Goal: Task Accomplishment & Management: Manage account settings

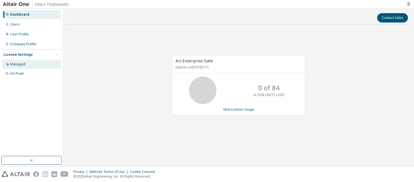
click at [22, 65] on div "Managed" at bounding box center [17, 64] width 15 height 4
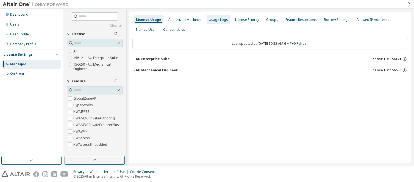
click at [216, 19] on div "Usage Logs" at bounding box center [218, 20] width 19 height 4
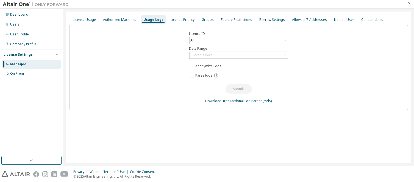
click at [372, 121] on div "License Usage Authorized Machines Usage Logs License Priority Groups Feature Re…" at bounding box center [238, 88] width 345 height 152
click at [255, 55] on div "Click to select" at bounding box center [238, 55] width 98 height 7
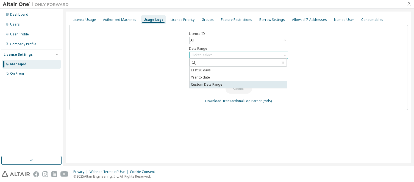
click at [233, 82] on li "Custom Date Range" at bounding box center [237, 84] width 97 height 7
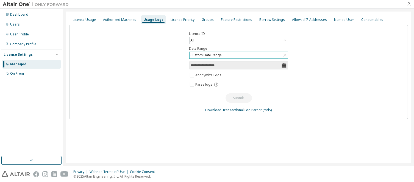
click at [283, 65] on icon at bounding box center [283, 65] width 5 height 5
click at [210, 66] on input "**********" at bounding box center [236, 65] width 91 height 5
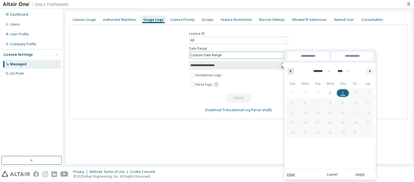
click at [289, 70] on icon "button" at bounding box center [289, 71] width 3 height 2
select select "*"
click at [304, 91] on span "1" at bounding box center [305, 93] width 2 height 10
type input "*"
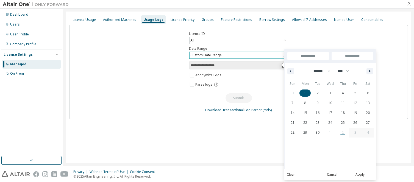
type input "**********"
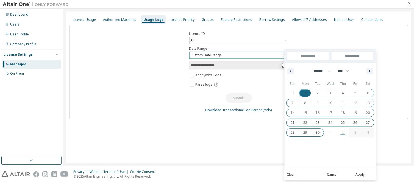
click at [321, 132] on span "30" at bounding box center [317, 132] width 13 height 7
type input "**********"
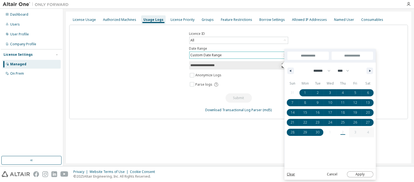
click at [360, 174] on button "Apply" at bounding box center [360, 174] width 26 height 6
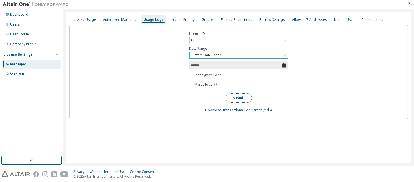
click at [242, 99] on button "Submit" at bounding box center [238, 97] width 26 height 9
click at [82, 20] on div "License Usage" at bounding box center [84, 20] width 23 height 4
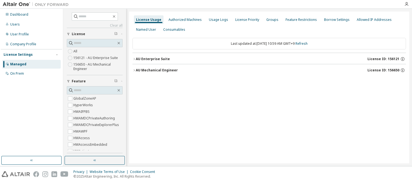
click at [134, 69] on icon "button" at bounding box center [133, 70] width 3 height 3
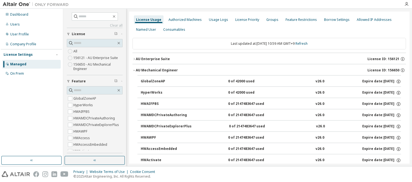
click at [134, 69] on icon "button" at bounding box center [133, 70] width 3 height 3
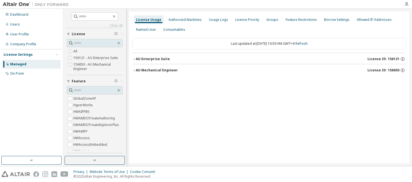
click at [133, 59] on icon "button" at bounding box center [133, 58] width 3 height 3
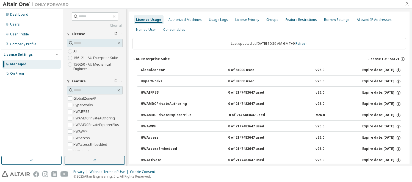
click at [133, 59] on icon "button" at bounding box center [133, 58] width 3 height 3
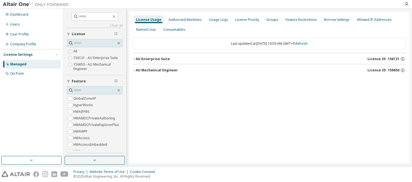
click at [134, 71] on icon "button" at bounding box center [133, 70] width 3 height 3
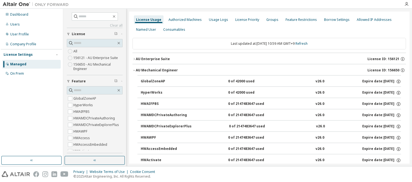
click at [134, 71] on icon "button" at bounding box center [133, 70] width 3 height 3
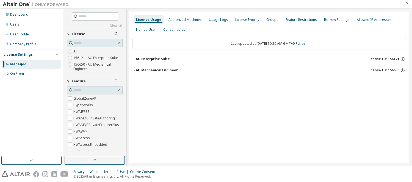
click at [134, 59] on icon "button" at bounding box center [133, 59] width 1 height 2
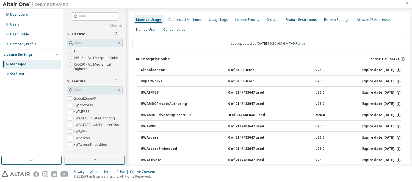
click at [134, 59] on icon "button" at bounding box center [134, 59] width 2 height 1
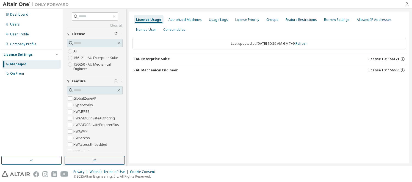
drag, startPoint x: 132, startPoint y: 60, endPoint x: 389, endPoint y: 81, distance: 257.6
click at [389, 81] on div "License Usage Authorized Machines Usage Logs License Priority Groups Feature Re…" at bounding box center [269, 88] width 280 height 152
copy div
click at [403, 58] on icon "button" at bounding box center [402, 59] width 5 height 5
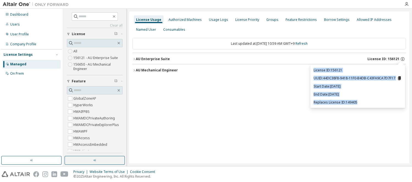
drag, startPoint x: 312, startPoint y: 68, endPoint x: 372, endPoint y: 105, distance: 70.7
click at [372, 105] on div "License ID: 156121 UUID: 44DC38F8-9418-11F0-B4DB-C43FA9CA7D7F17 Start Date: [DA…" at bounding box center [357, 87] width 95 height 44
copy div "License ID: 156121 UUID: 44DC38F8-9418-11F0-B4DB-C43FA9CA7D7F17 Start Date: [DA…"
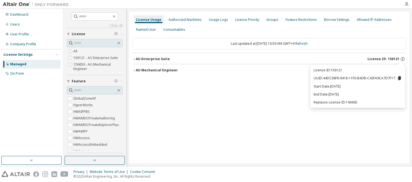
click at [399, 138] on div "License Usage Authorized Machines Usage Logs License Priority Groups Feature Re…" at bounding box center [269, 88] width 280 height 152
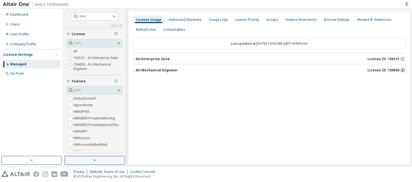
click at [402, 70] on icon "button" at bounding box center [402, 70] width 5 height 5
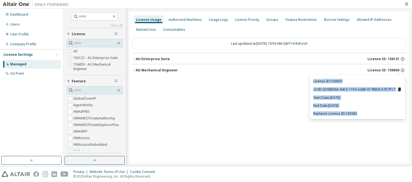
drag, startPoint x: 368, startPoint y: 115, endPoint x: 313, endPoint y: 80, distance: 65.3
click at [313, 80] on div "License ID: 156650 UUID: 2D0EB36A-94C5-11F0-A26B-017BB0CA7D7F17 Start Date: [DA…" at bounding box center [357, 98] width 95 height 44
copy div "License ID: 156650 UUID: 2D0EB36A-94C5-11F0-A26B-017BB0CA7D7F17 Start Date: [DA…"
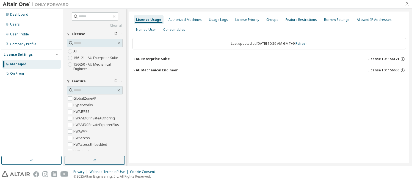
click at [339, 57] on div "AU Enterprise Suite License ID: 156121" at bounding box center [271, 59] width 270 height 5
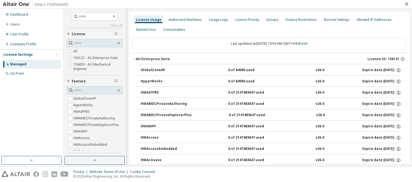
click at [134, 59] on icon "button" at bounding box center [133, 58] width 3 height 3
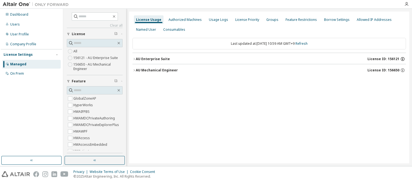
click at [403, 58] on icon "button" at bounding box center [402, 59] width 5 height 5
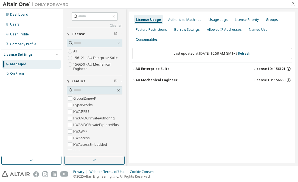
click at [288, 69] on icon "button" at bounding box center [288, 68] width 5 height 5
click at [288, 80] on icon "button" at bounding box center [288, 80] width 5 height 5
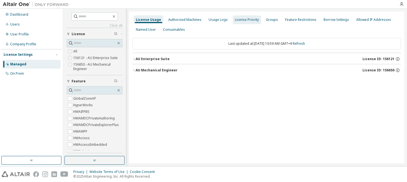
click at [246, 21] on div "License Priority" at bounding box center [247, 20] width 24 height 4
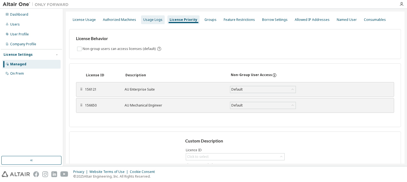
click at [157, 21] on div "Usage Logs" at bounding box center [152, 20] width 19 height 4
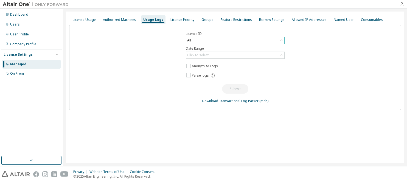
click at [273, 41] on div "All" at bounding box center [235, 40] width 98 height 7
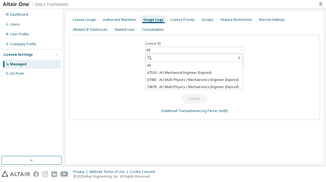
click at [265, 89] on div "Licence ID All All 47320 - AU Mechanical Engineer (Expired) 67985 - AU Multi-Ph…" at bounding box center [194, 77] width 251 height 85
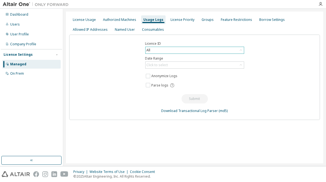
click at [242, 52] on icon at bounding box center [240, 50] width 5 height 5
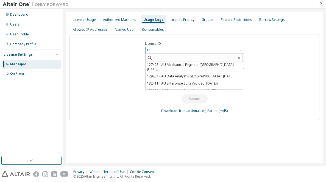
scroll to position [246, 0]
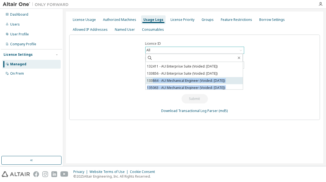
drag, startPoint x: 140, startPoint y: 64, endPoint x: 152, endPoint y: 74, distance: 16.4
click at [152, 74] on div "Licence ID All All 47320 - AU Mechanical Engineer (Expired) 67985 - AU Multi-Ph…" at bounding box center [194, 77] width 251 height 85
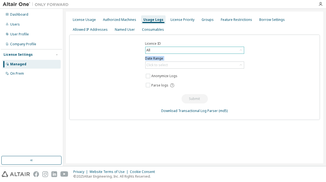
click at [181, 51] on div "All" at bounding box center [195, 50] width 98 height 7
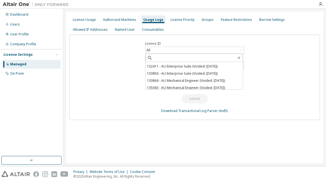
click at [135, 61] on div "Licence ID All All 47320 - AU Mechanical Engineer (Expired) 67985 - AU Multi-Ph…" at bounding box center [194, 77] width 251 height 85
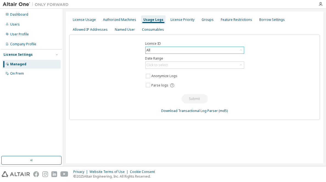
click at [177, 49] on div "All" at bounding box center [195, 50] width 98 height 7
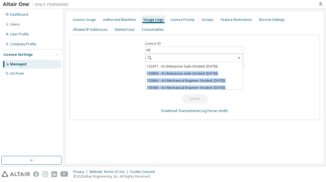
drag, startPoint x: 146, startPoint y: 64, endPoint x: 291, endPoint y: 94, distance: 148.1
click at [291, 94] on div "Licence ID All All 47320 - AU Mechanical Engineer (Expired) 67985 - AU Multi-Ph…" at bounding box center [194, 77] width 251 height 85
copy div "133856 - AU Enterprise Suite (Voided: [DATE]) 133864 - AU Mechanical Engineer (…"
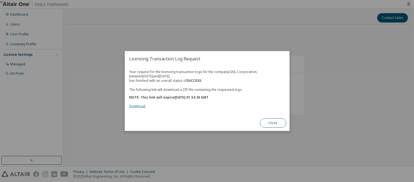
click at [140, 106] on link "Download" at bounding box center [137, 106] width 16 height 5
click at [274, 120] on button "Close" at bounding box center [273, 122] width 26 height 9
